Goal: Task Accomplishment & Management: Use online tool/utility

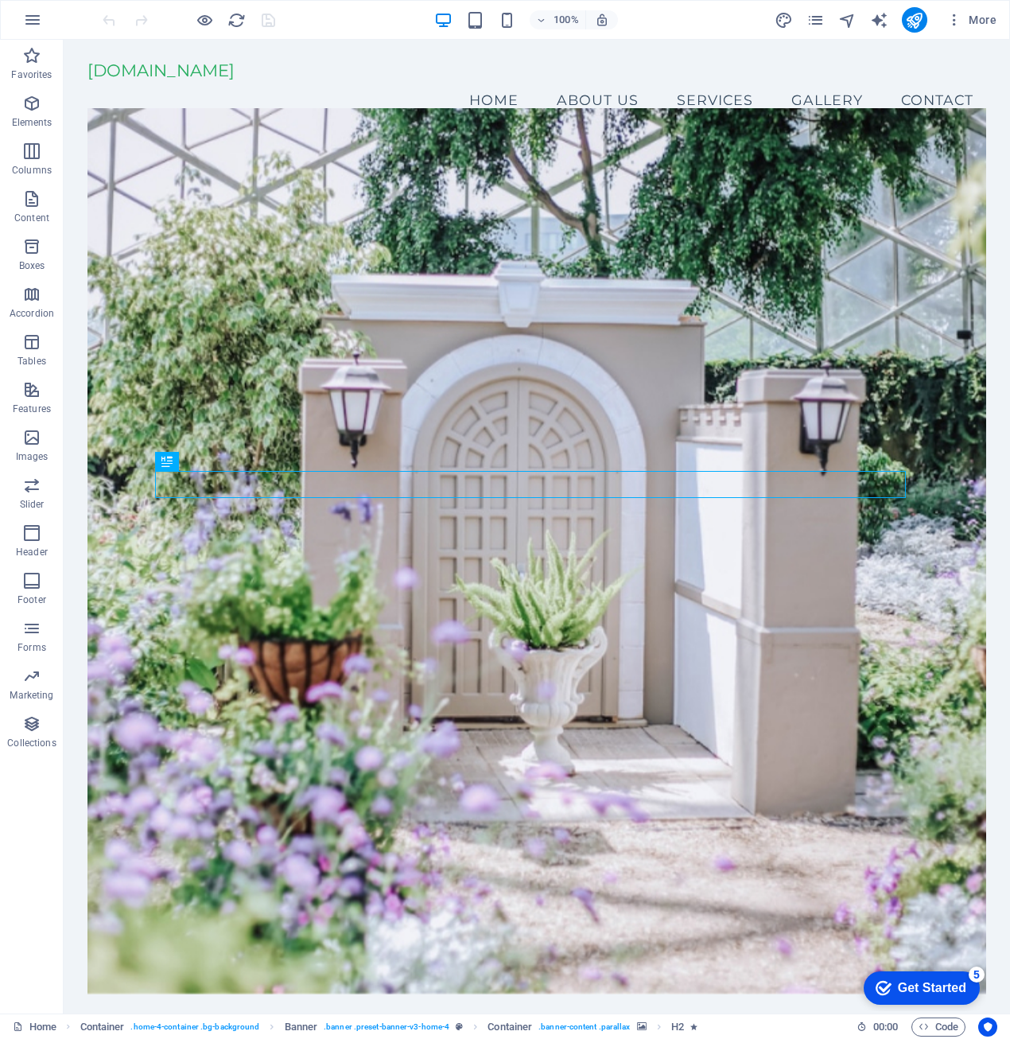
click at [959, 992] on div "Get Started" at bounding box center [932, 988] width 68 height 14
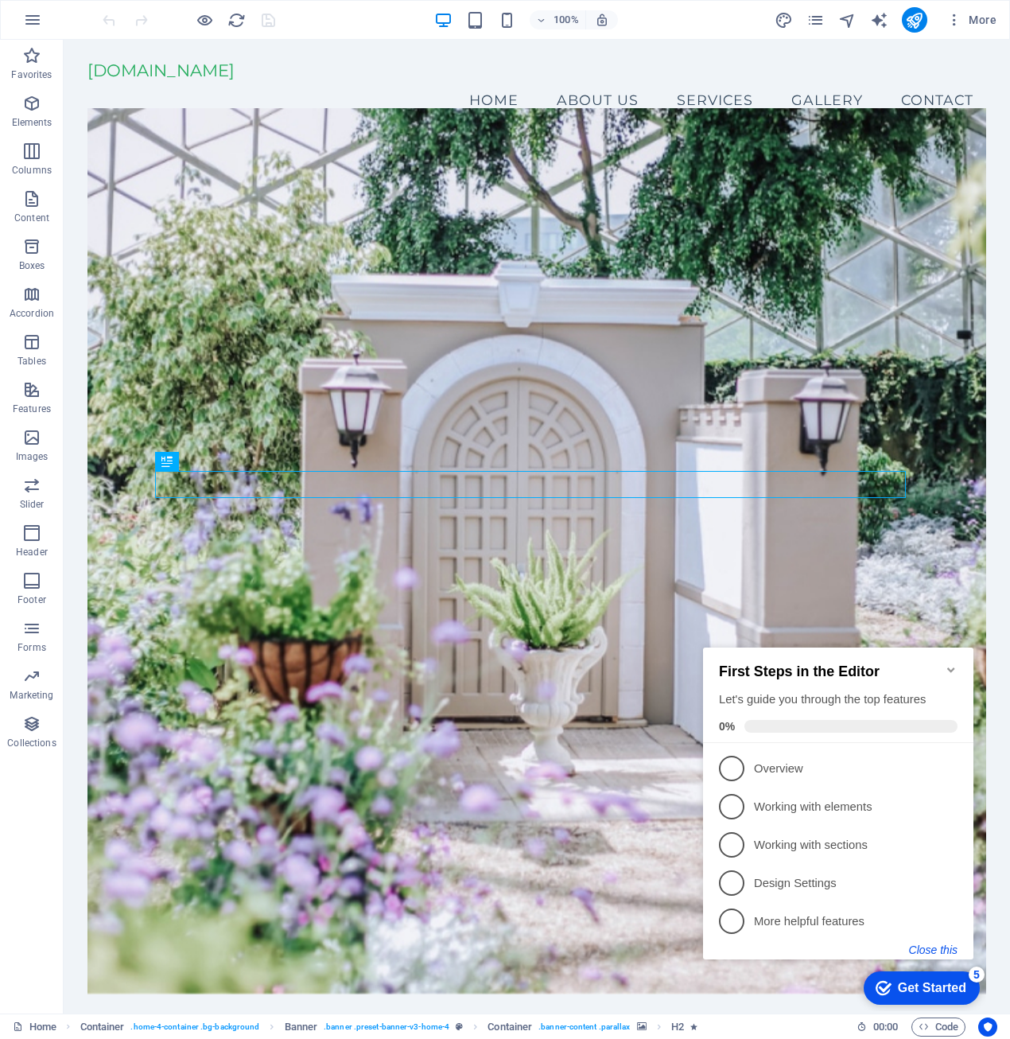
click at [922, 953] on button "Close this" at bounding box center [933, 949] width 49 height 13
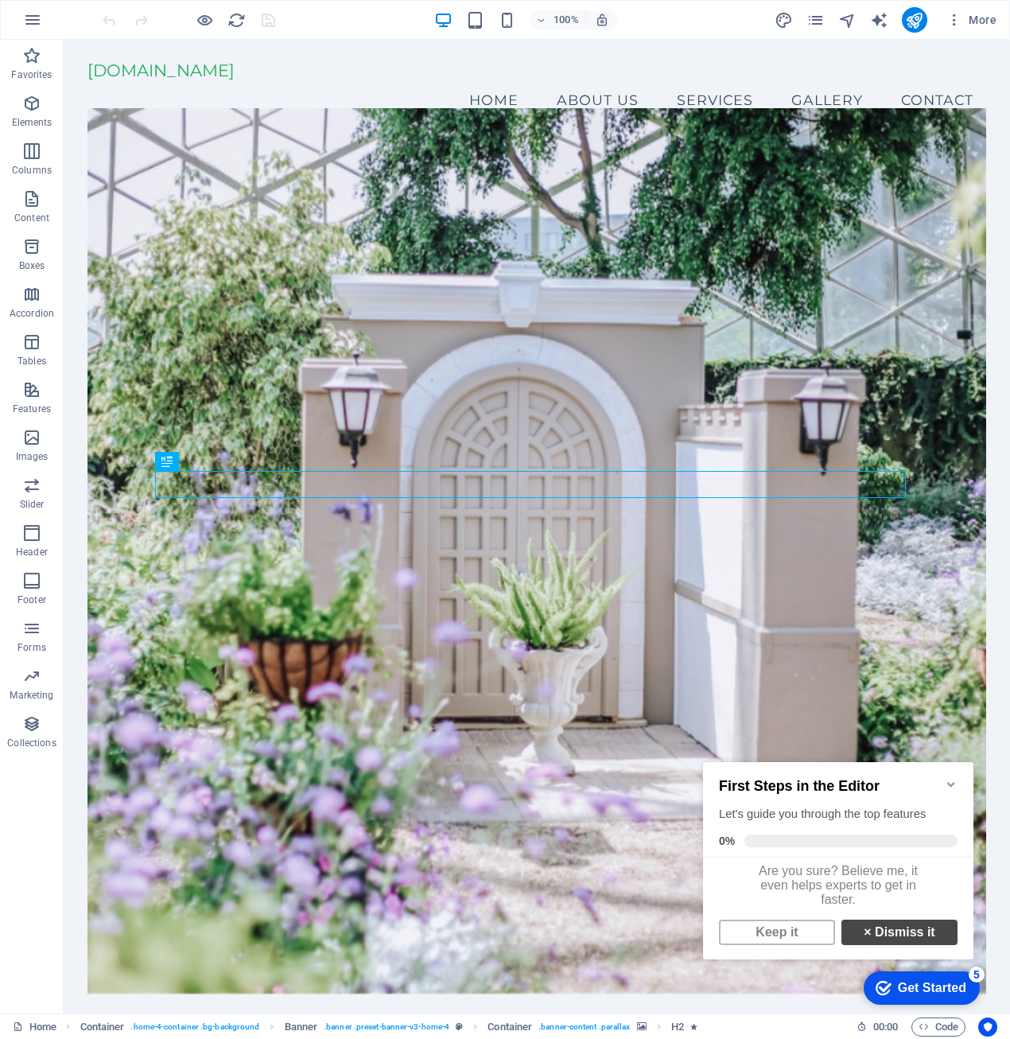
click at [905, 942] on link "× Dismiss it" at bounding box center [900, 932] width 116 height 25
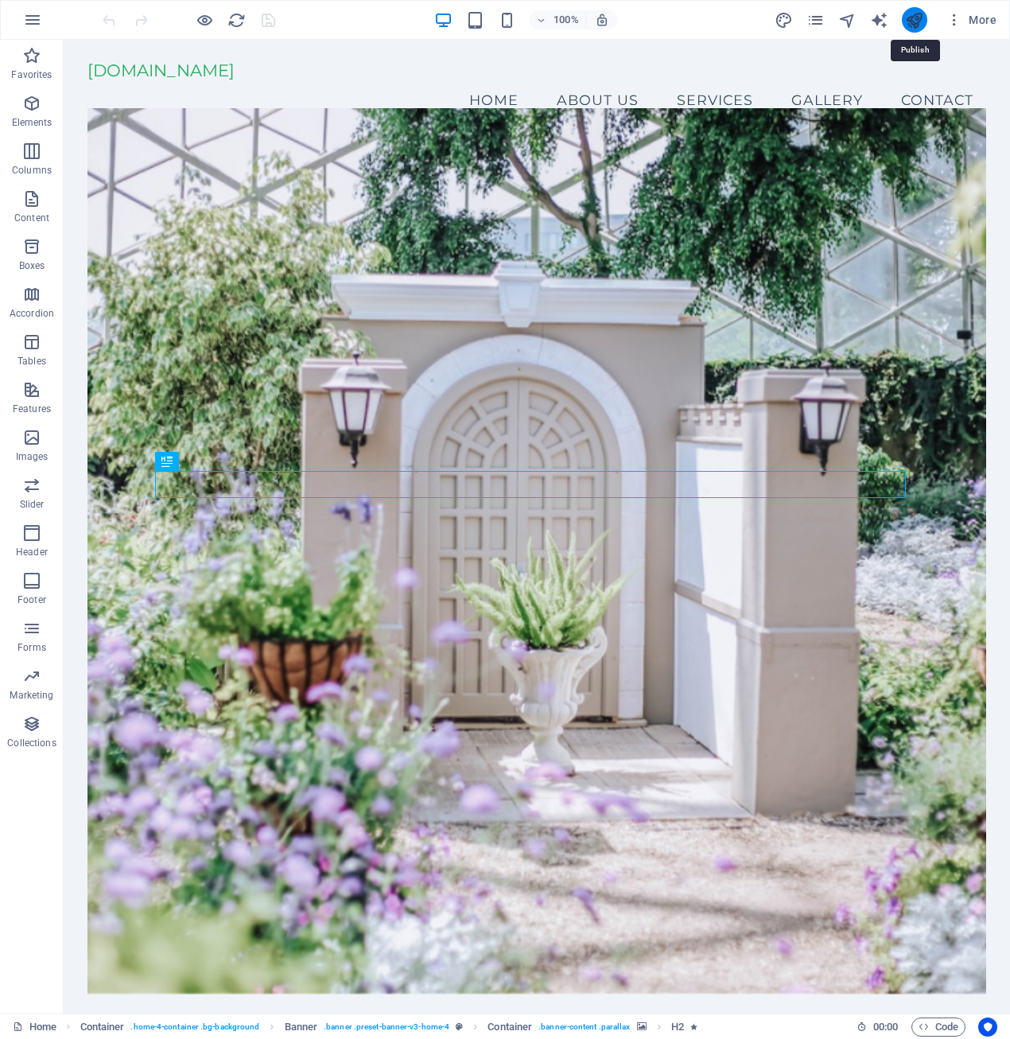
click at [907, 15] on icon "publish" at bounding box center [914, 20] width 18 height 18
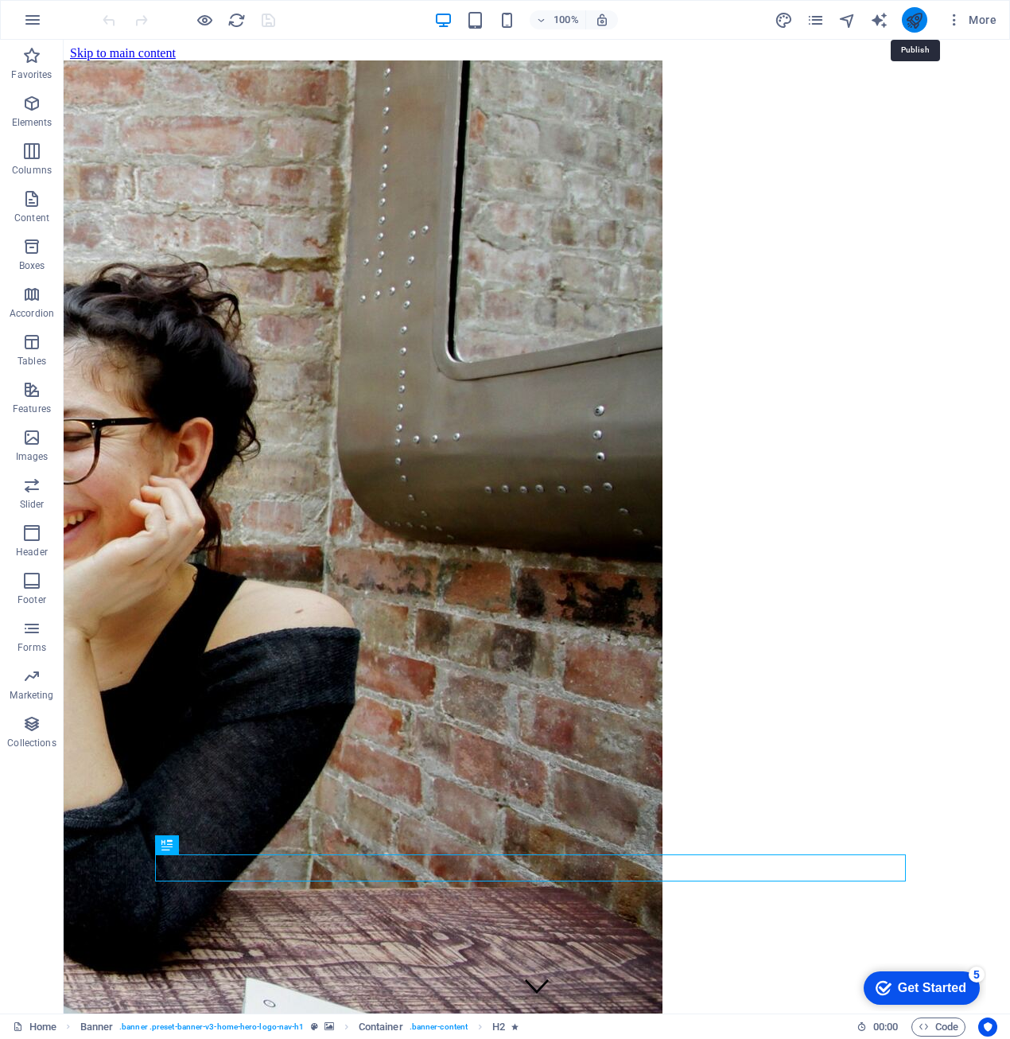
click at [916, 21] on icon "publish" at bounding box center [914, 20] width 18 height 18
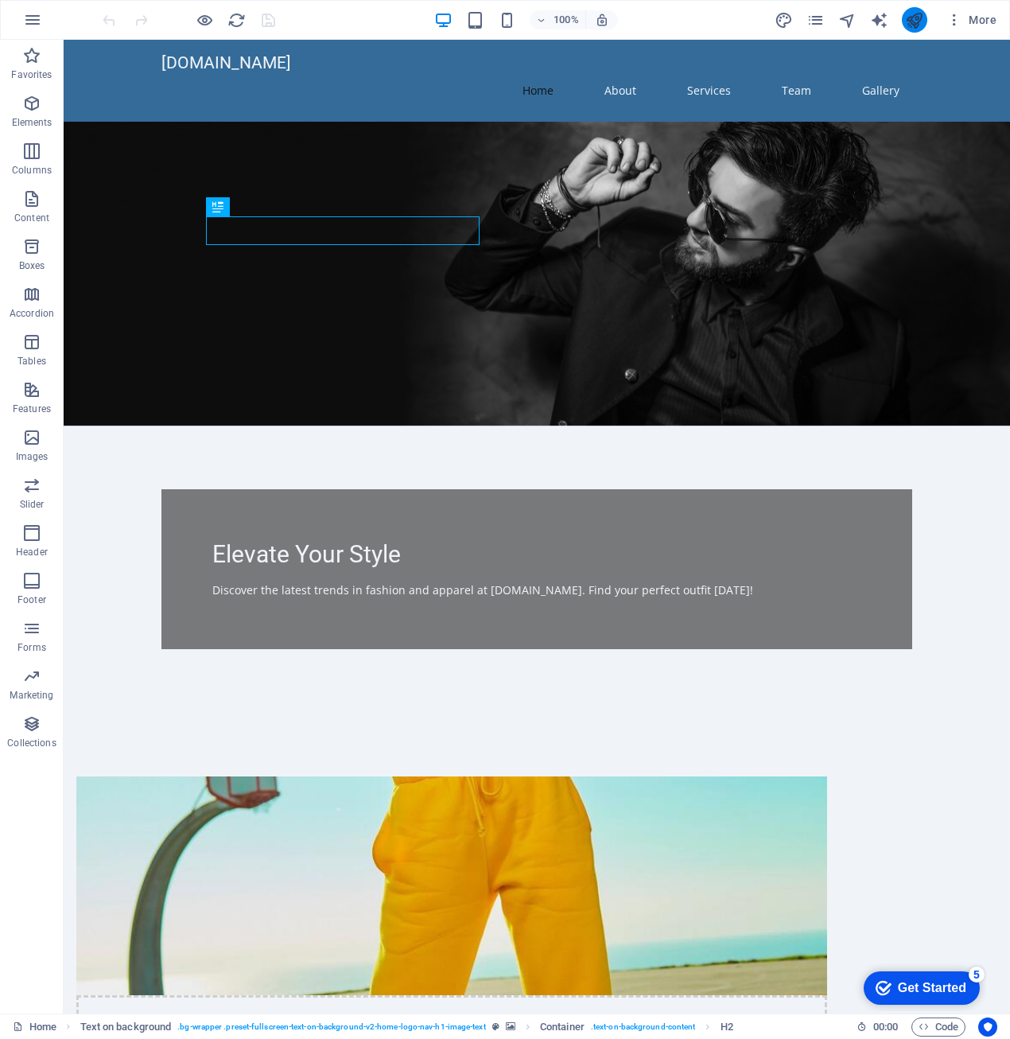
click at [905, 15] on button "publish" at bounding box center [914, 19] width 25 height 25
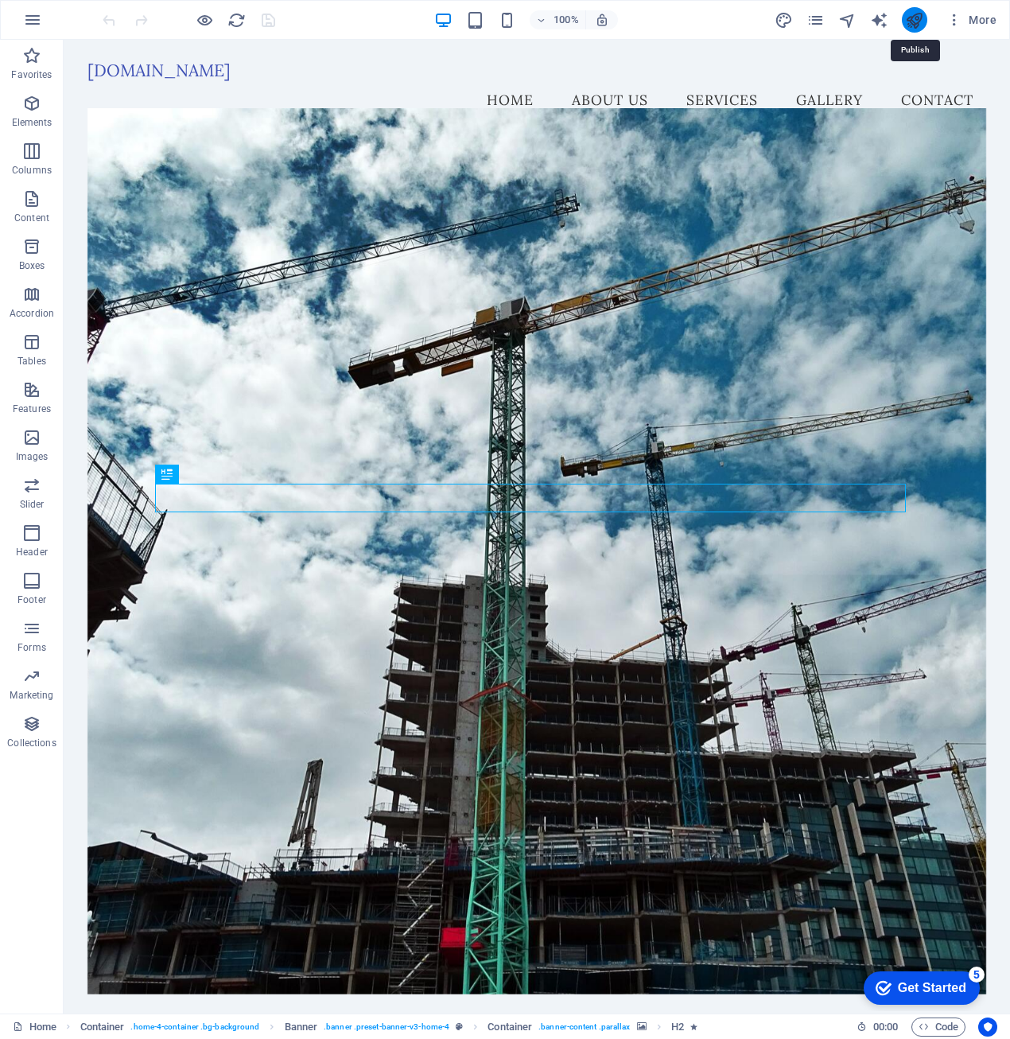
click at [914, 21] on icon "publish" at bounding box center [914, 20] width 18 height 18
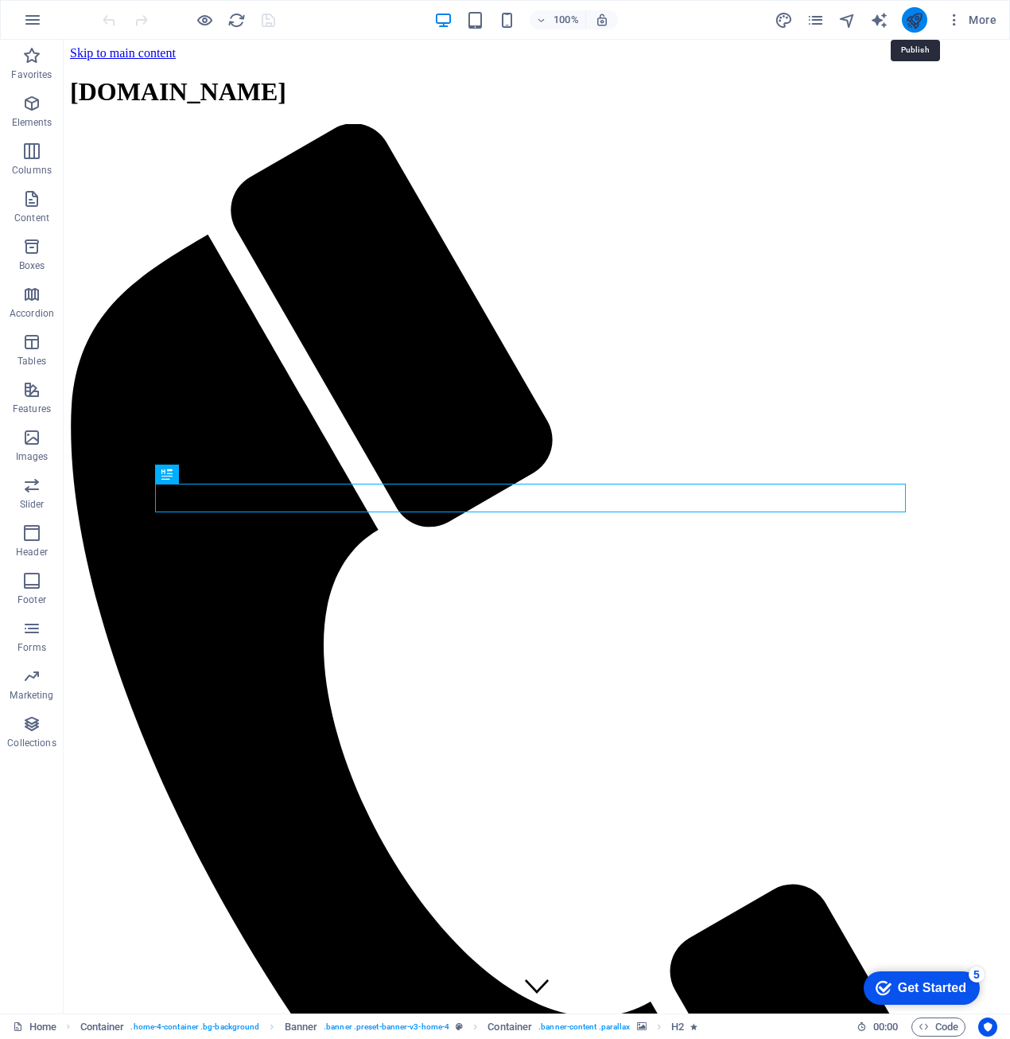
click at [906, 21] on icon "publish" at bounding box center [914, 20] width 18 height 18
